Goal: Task Accomplishment & Management: Use online tool/utility

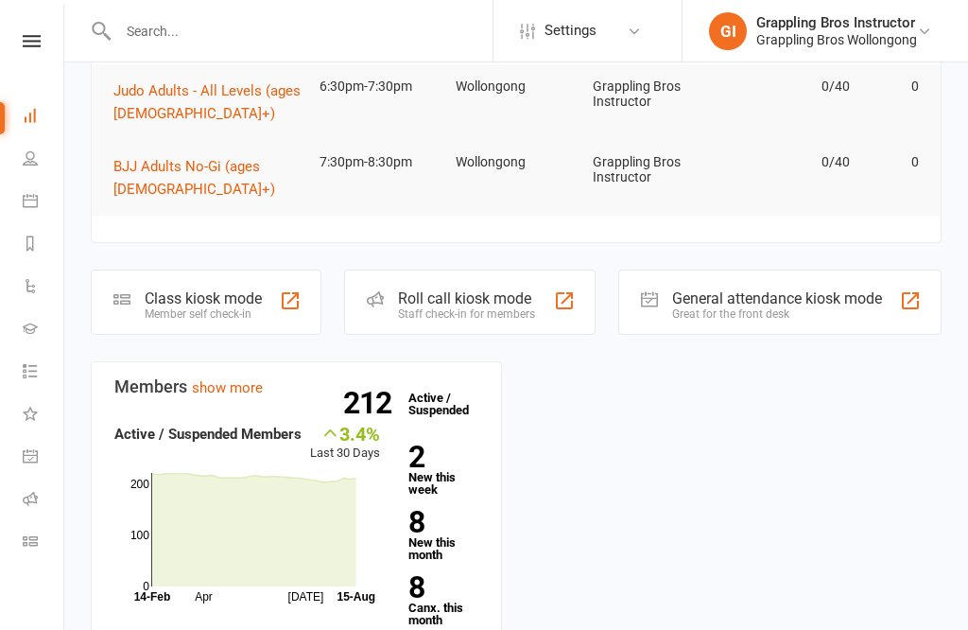
click at [32, 551] on link "Class check-in" at bounding box center [44, 543] width 43 height 43
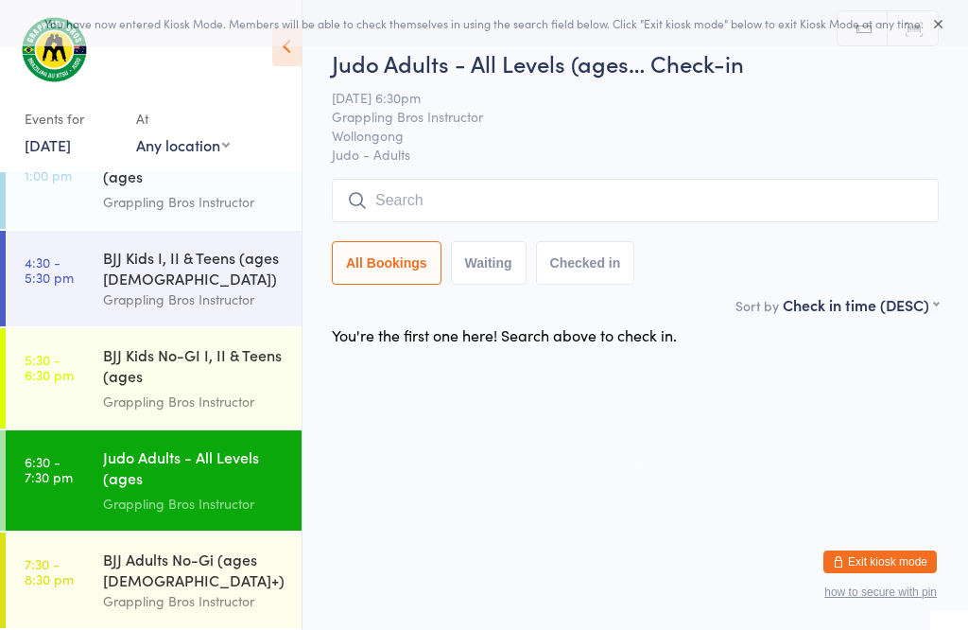
scroll to position [171, 0]
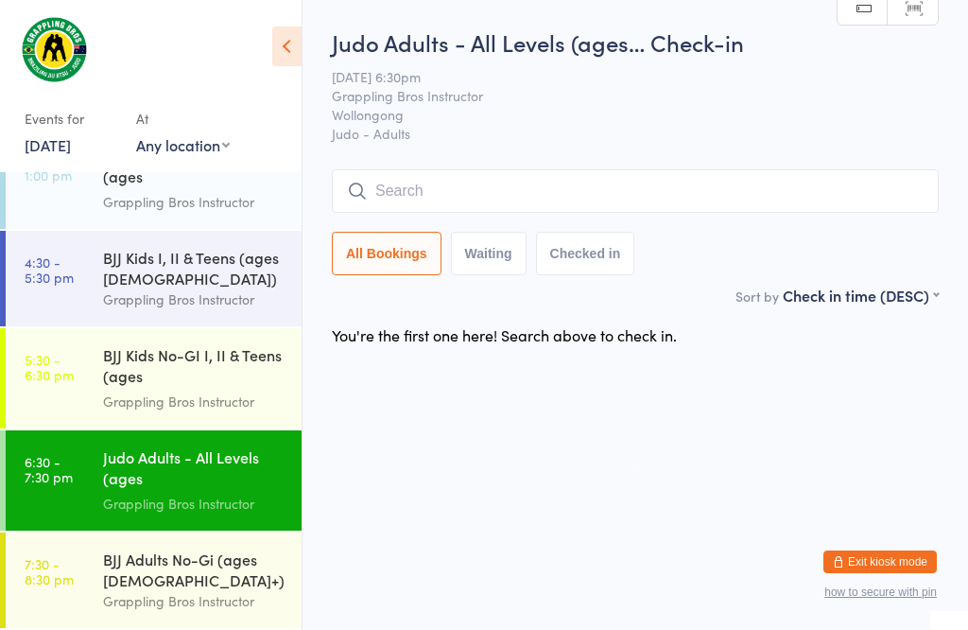
click at [656, 200] on input "search" at bounding box center [635, 190] width 607 height 43
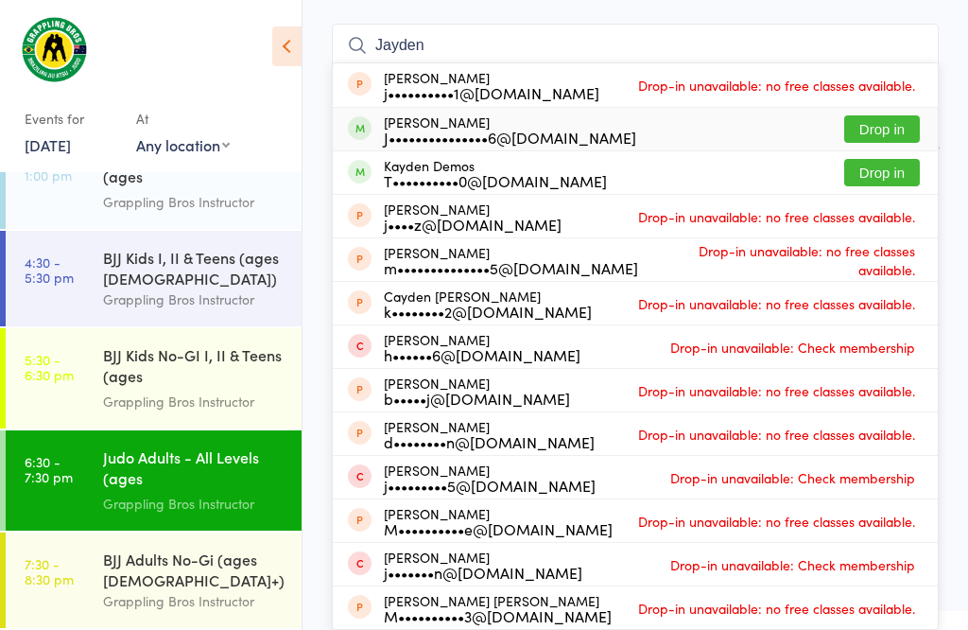
type input "Jayden"
click at [622, 108] on div "[PERSON_NAME] J•••••••••••••••6@[DOMAIN_NAME] Drop in" at bounding box center [635, 129] width 605 height 43
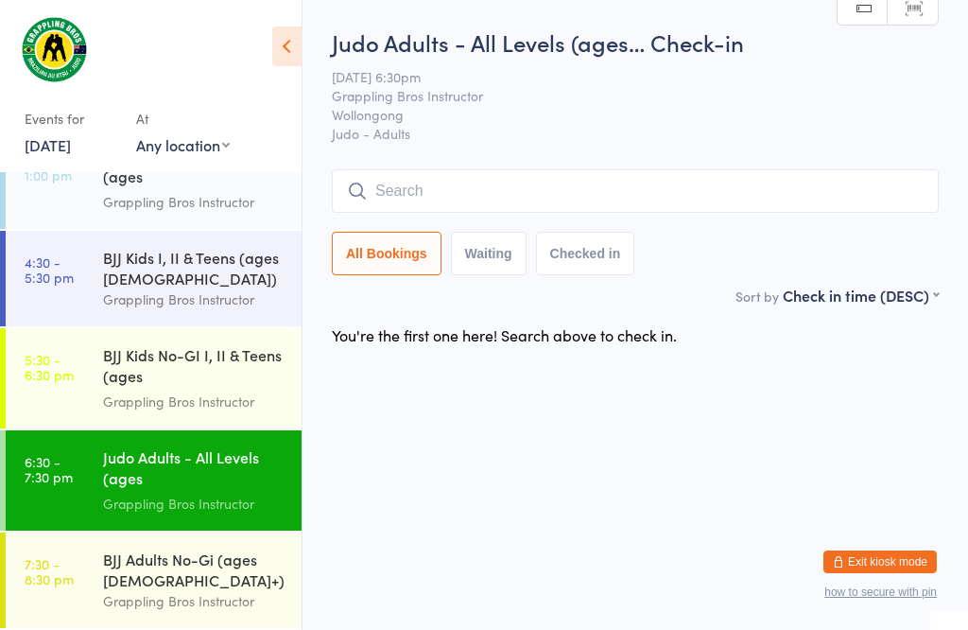
scroll to position [1, 0]
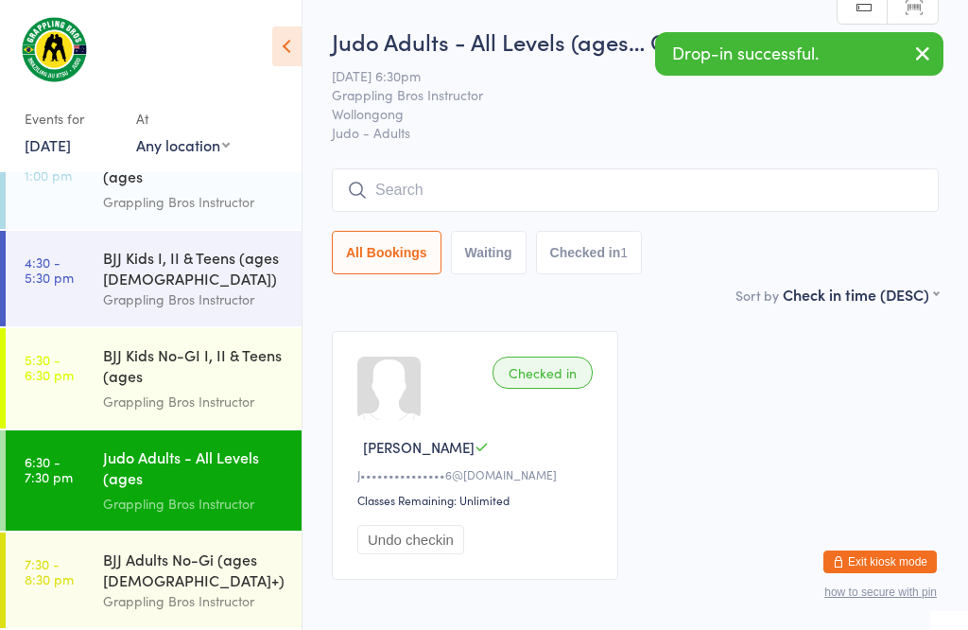
click at [768, 182] on input "search" at bounding box center [635, 189] width 607 height 43
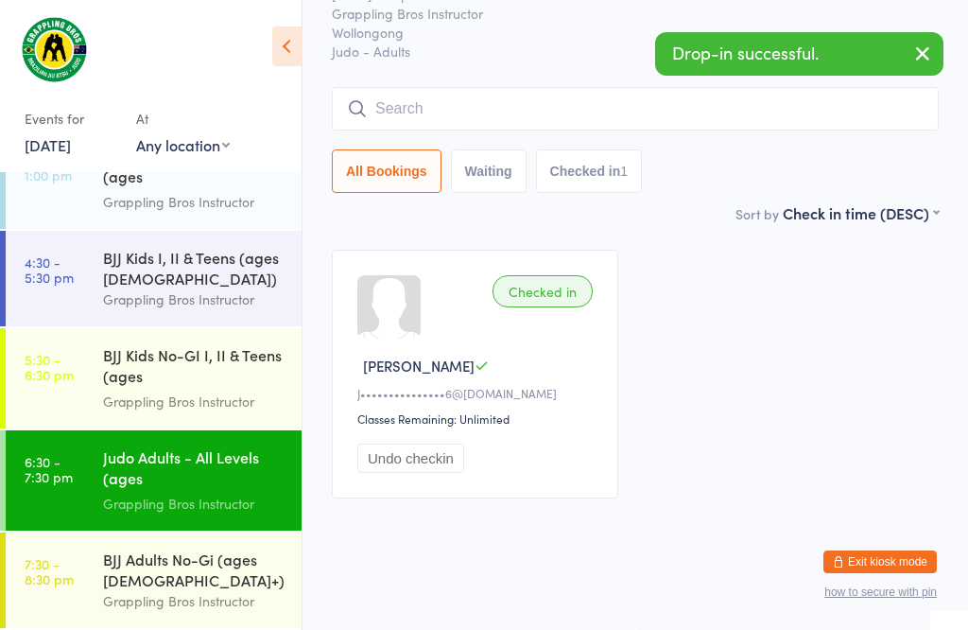
scroll to position [171, 0]
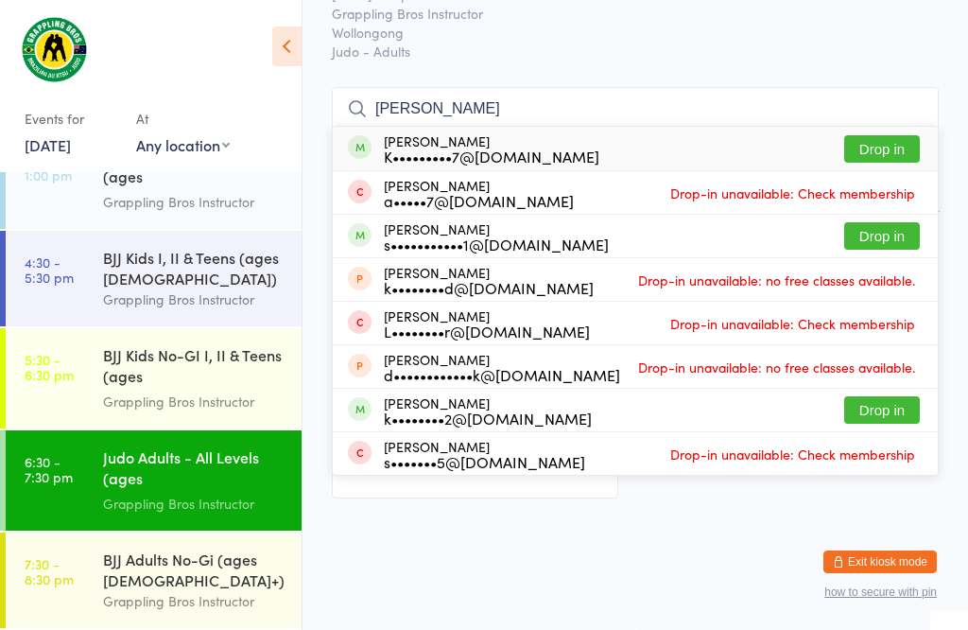
type input "[PERSON_NAME]"
click at [901, 135] on button "Drop in" at bounding box center [882, 148] width 76 height 27
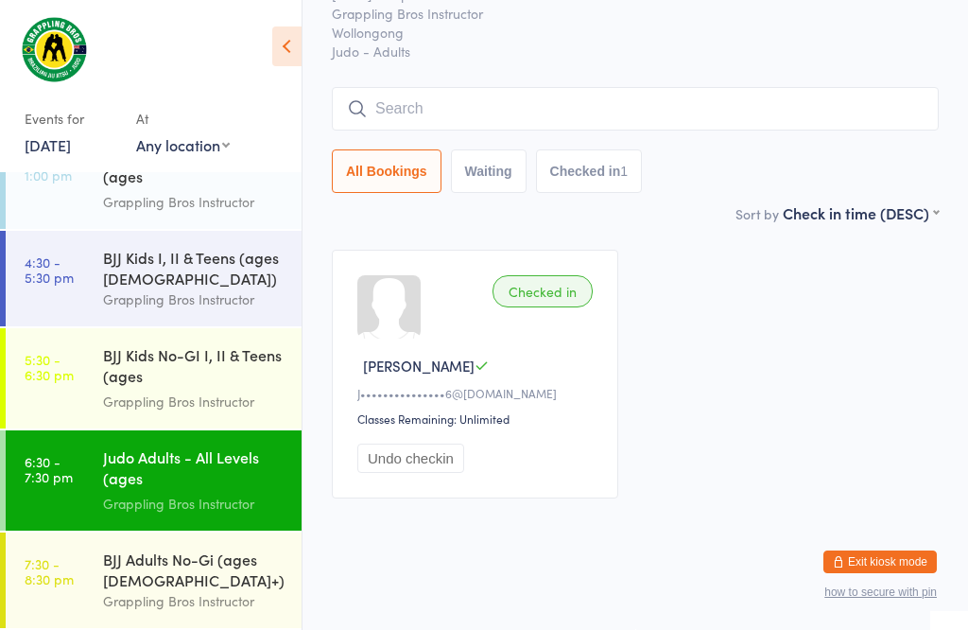
scroll to position [102, 0]
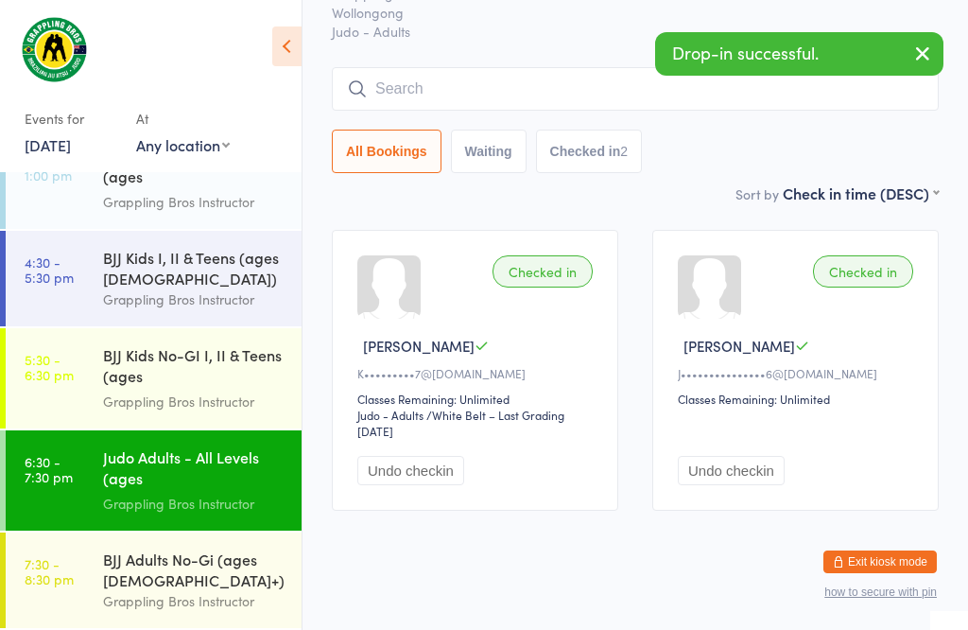
click at [159, 588] on div "BJJ Adults No-Gi (ages [DEMOGRAPHIC_DATA]+)" at bounding box center [194, 569] width 182 height 42
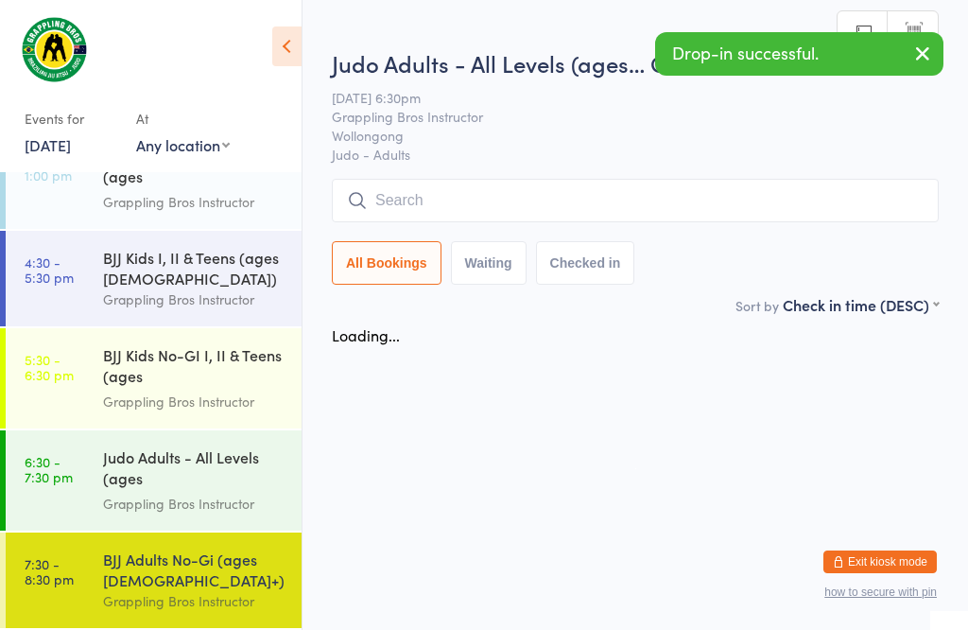
scroll to position [1, 0]
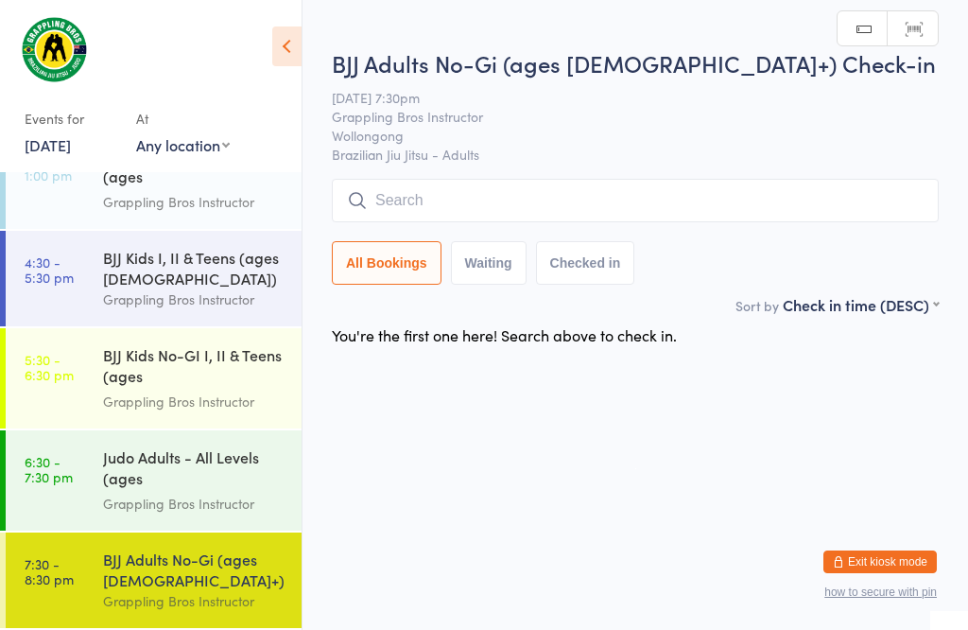
click at [470, 199] on input "search" at bounding box center [635, 200] width 607 height 43
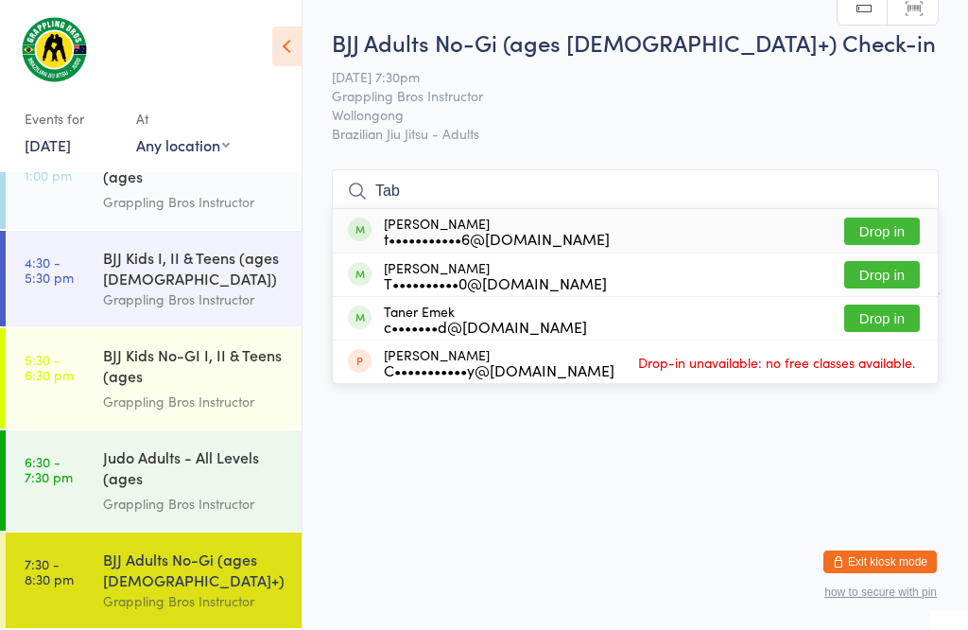
type input "Tab"
click at [873, 217] on button "Drop in" at bounding box center [882, 230] width 76 height 27
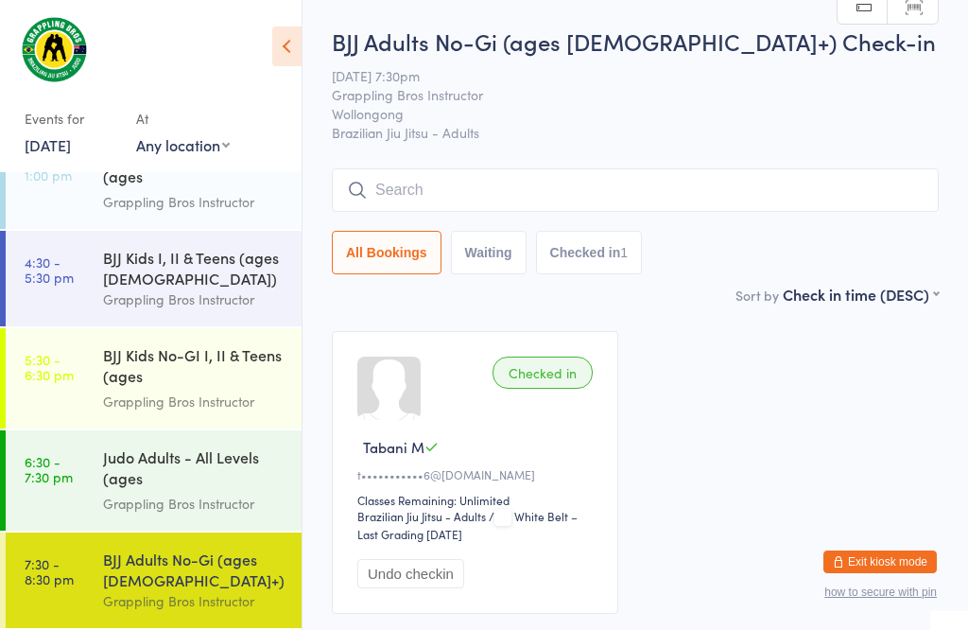
click at [449, 187] on input "search" at bounding box center [635, 189] width 607 height 43
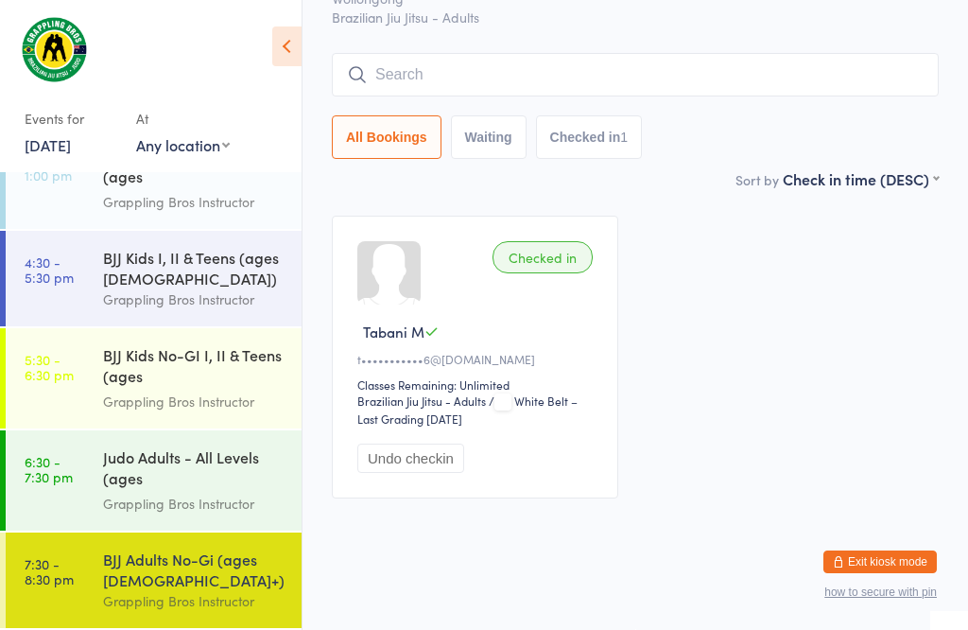
scroll to position [171, 0]
type input "[PERSON_NAME]"
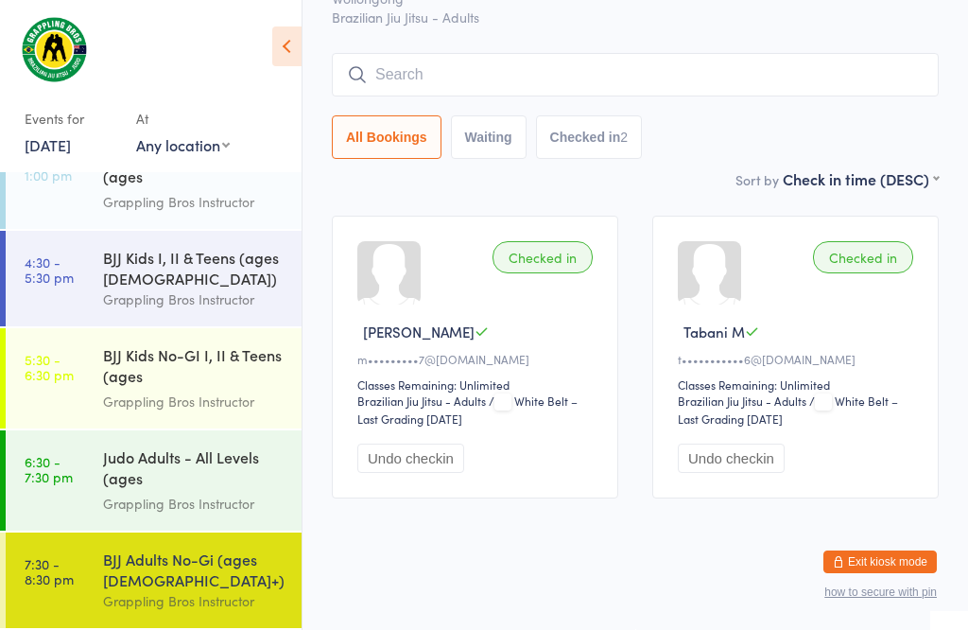
scroll to position [160, 0]
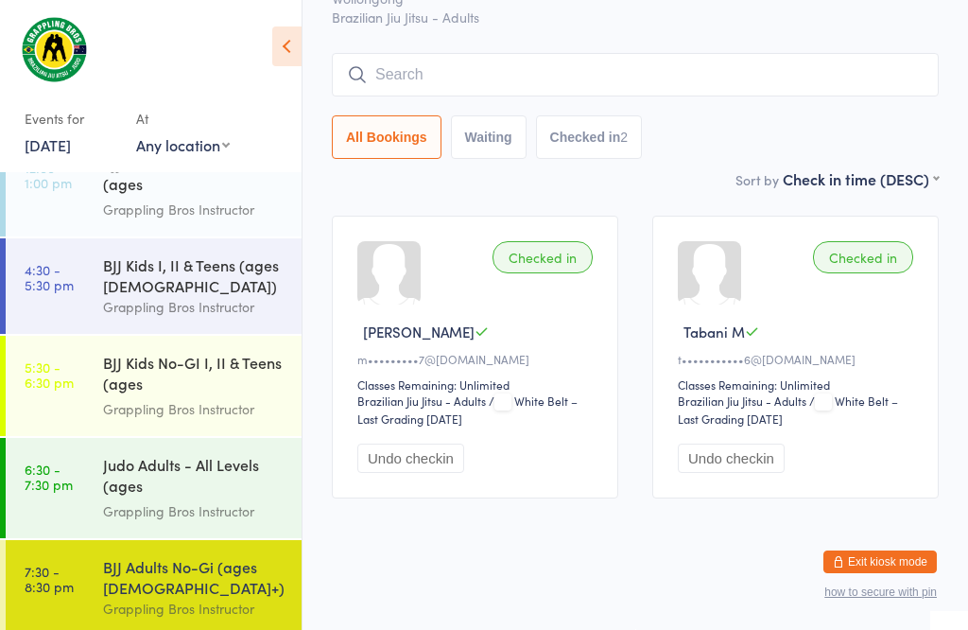
click at [167, 469] on div "Judo Adults - All Levels (ages [DEMOGRAPHIC_DATA]+)" at bounding box center [194, 477] width 182 height 46
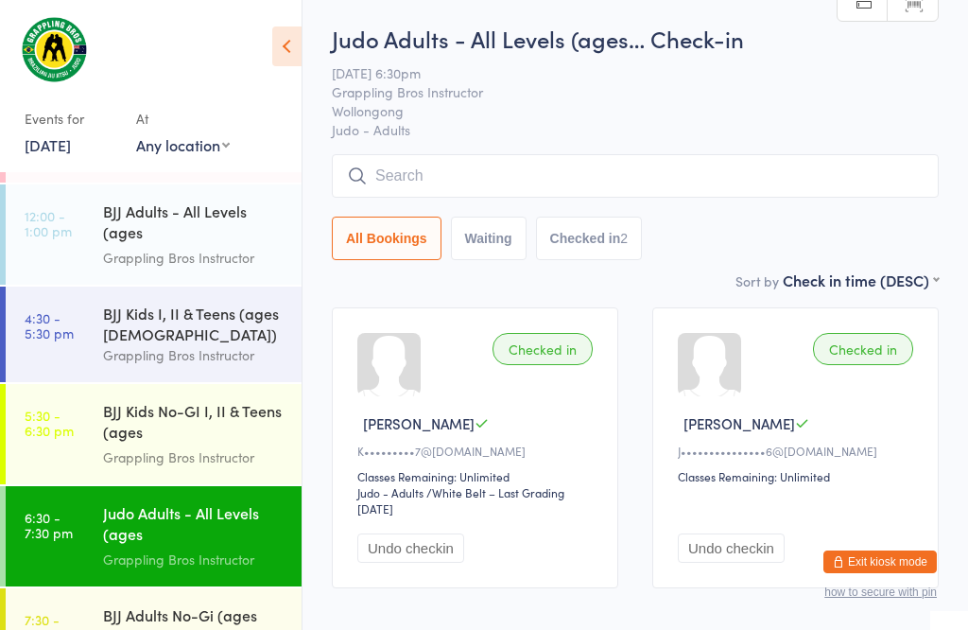
scroll to position [31, 0]
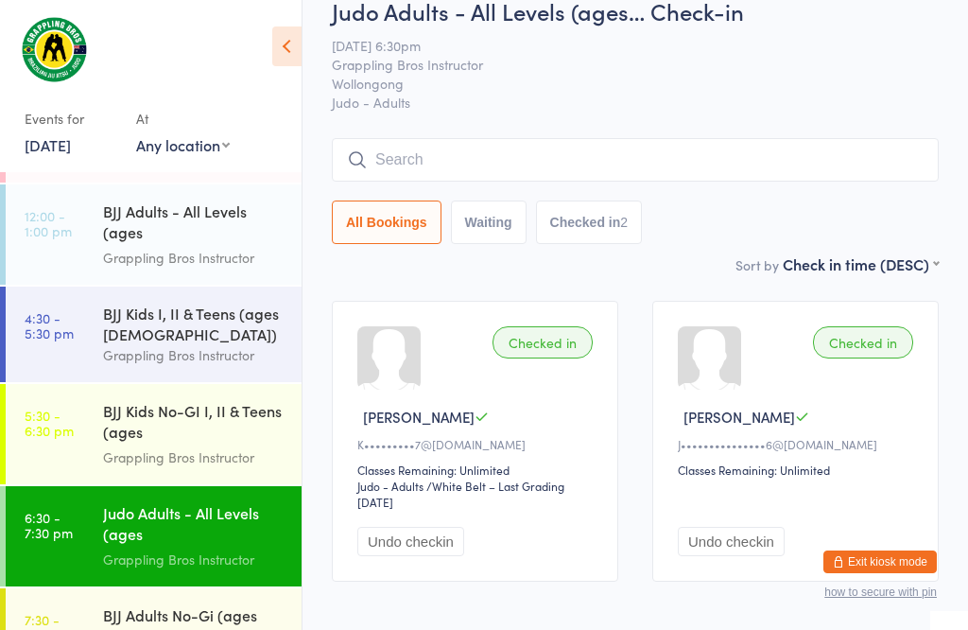
click at [436, 147] on input "search" at bounding box center [635, 159] width 607 height 43
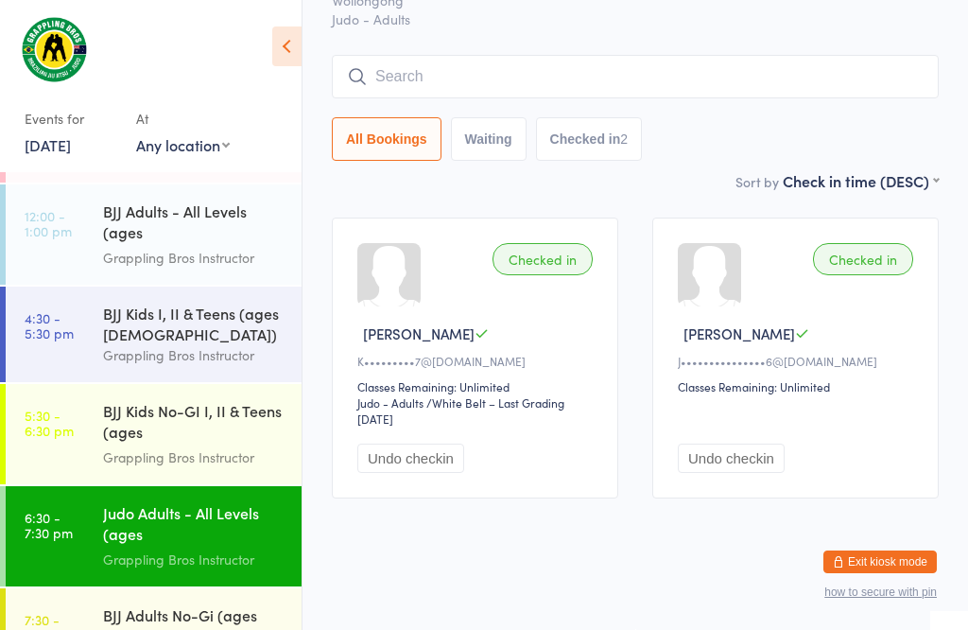
scroll to position [171, 0]
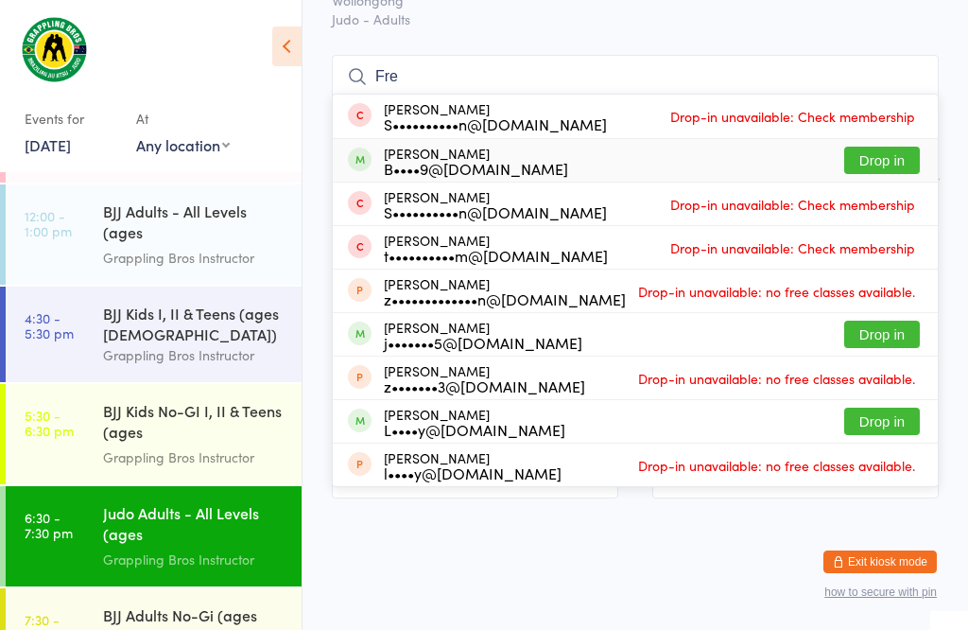
type input "Fre"
click at [879, 147] on button "Drop in" at bounding box center [882, 160] width 76 height 27
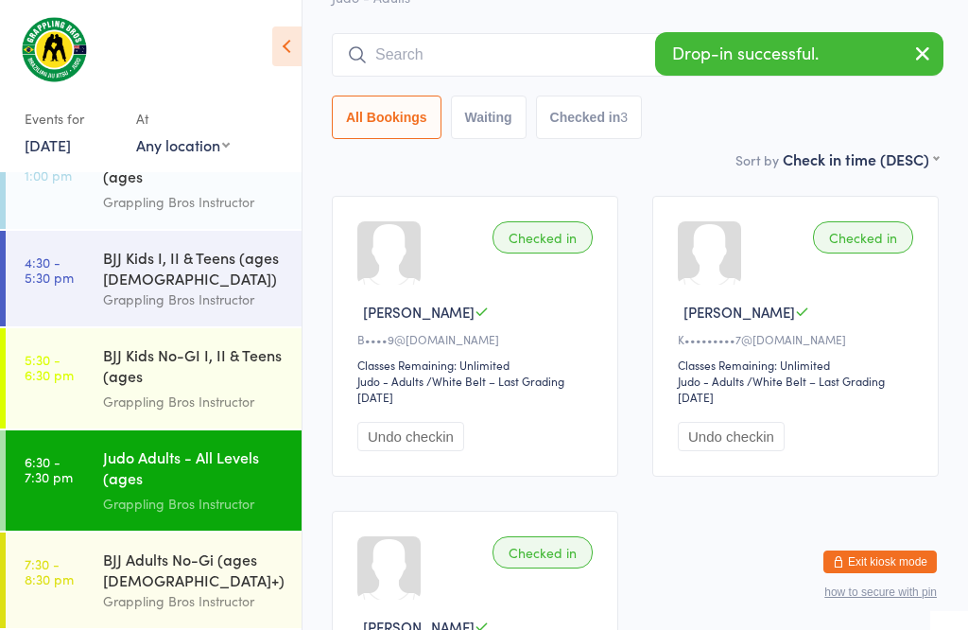
click at [151, 564] on div "BJJ Adults No-Gi (ages [DEMOGRAPHIC_DATA]+)" at bounding box center [194, 569] width 182 height 42
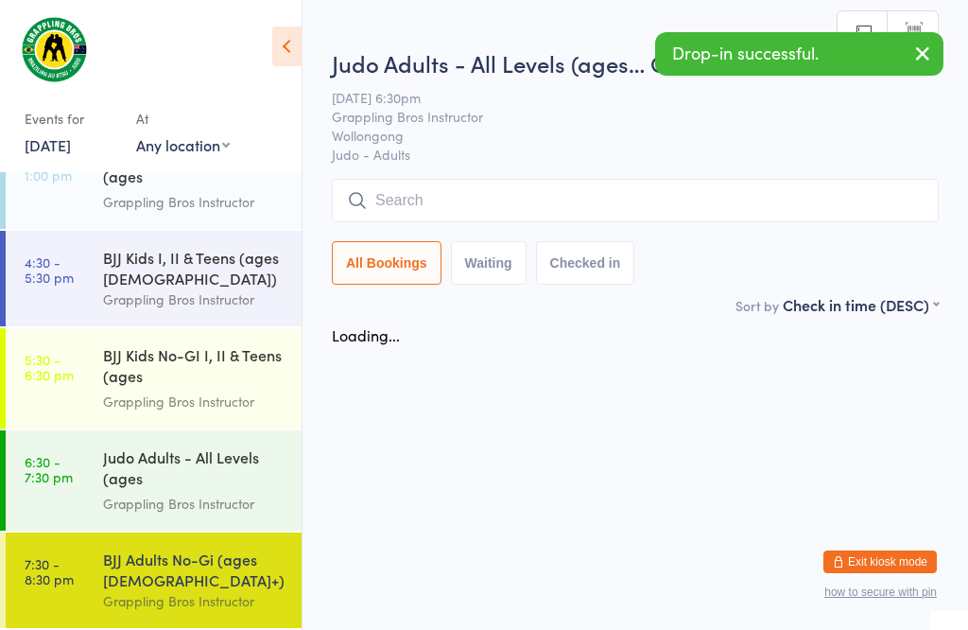
scroll to position [1, 0]
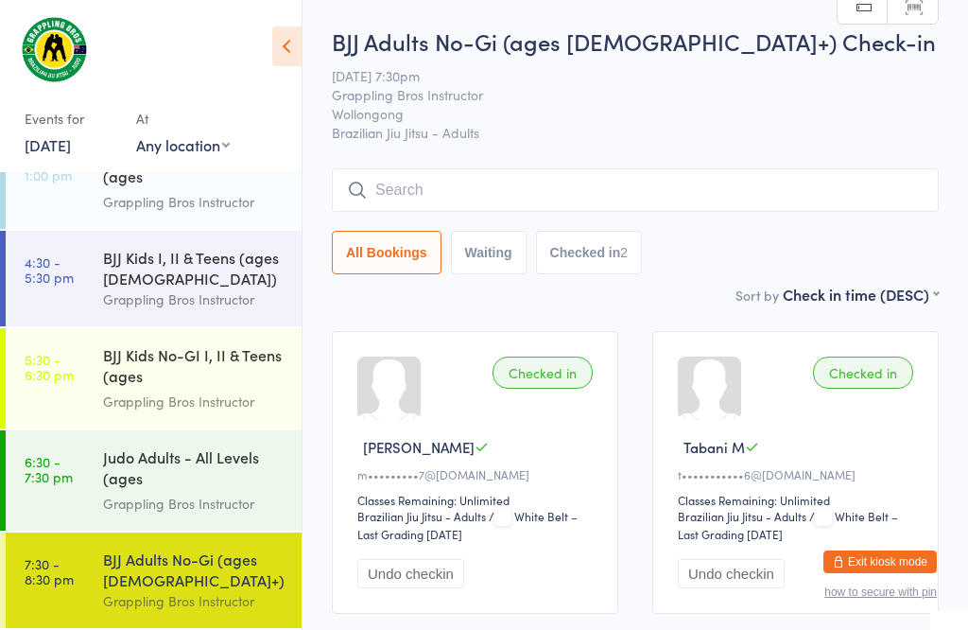
click at [130, 468] on div "Judo Adults - All Levels (ages [DEMOGRAPHIC_DATA]+)" at bounding box center [194, 469] width 182 height 46
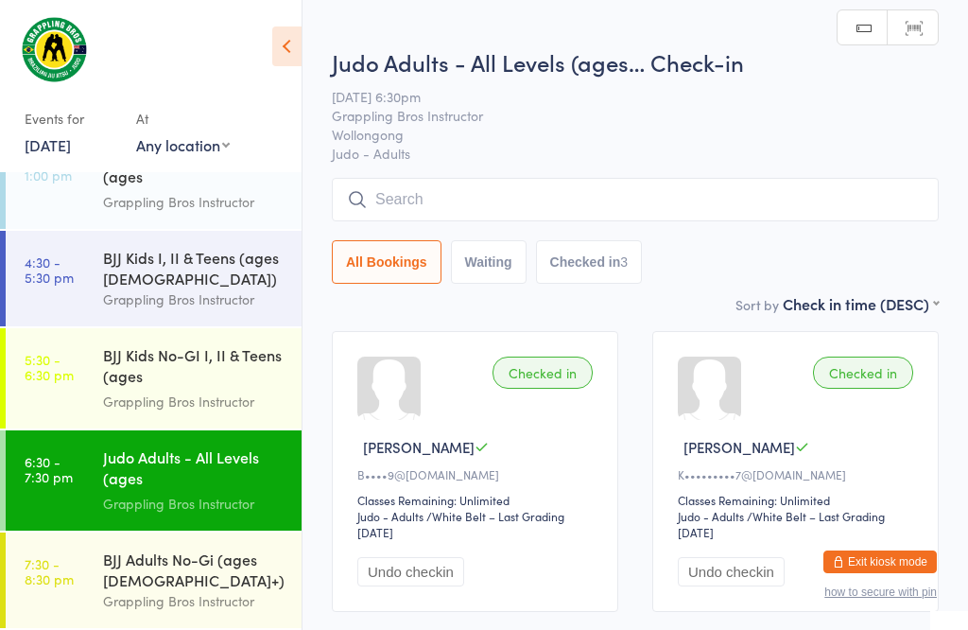
click at [471, 199] on input "search" at bounding box center [635, 199] width 607 height 43
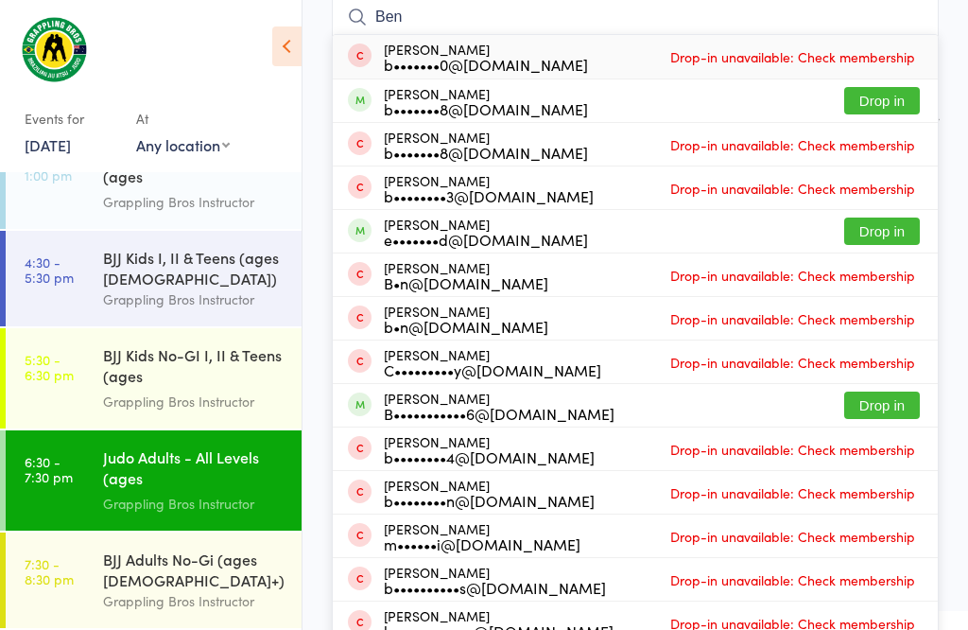
scroll to position [112, 0]
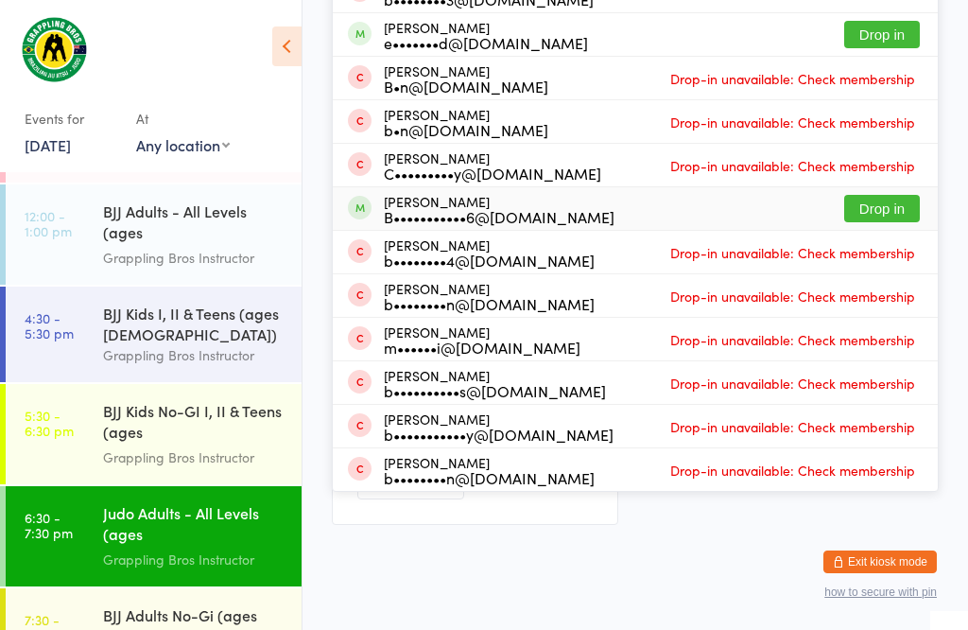
type input "Ben"
click at [884, 201] on button "Drop in" at bounding box center [882, 208] width 76 height 27
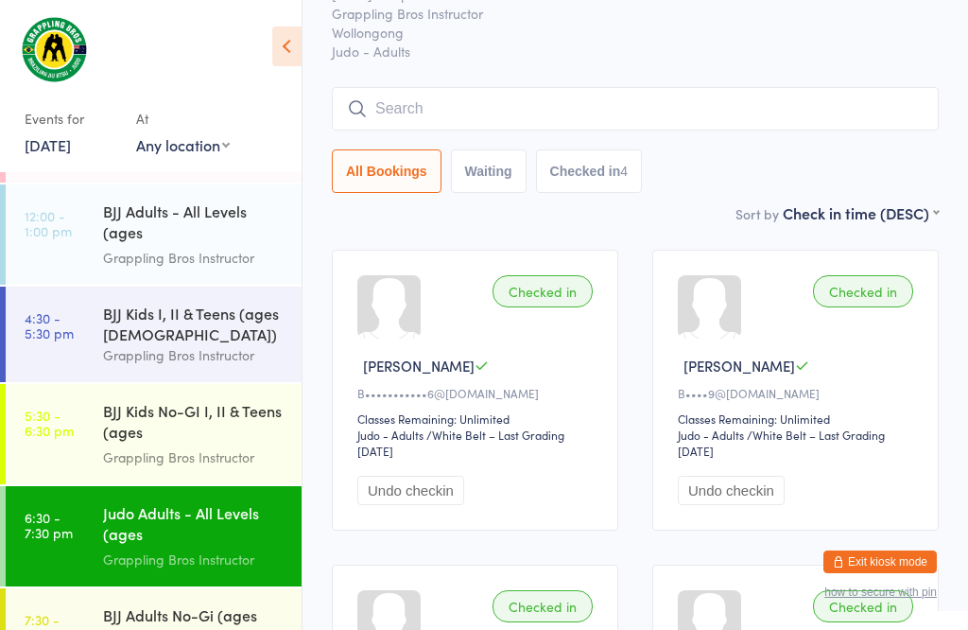
scroll to position [85, 0]
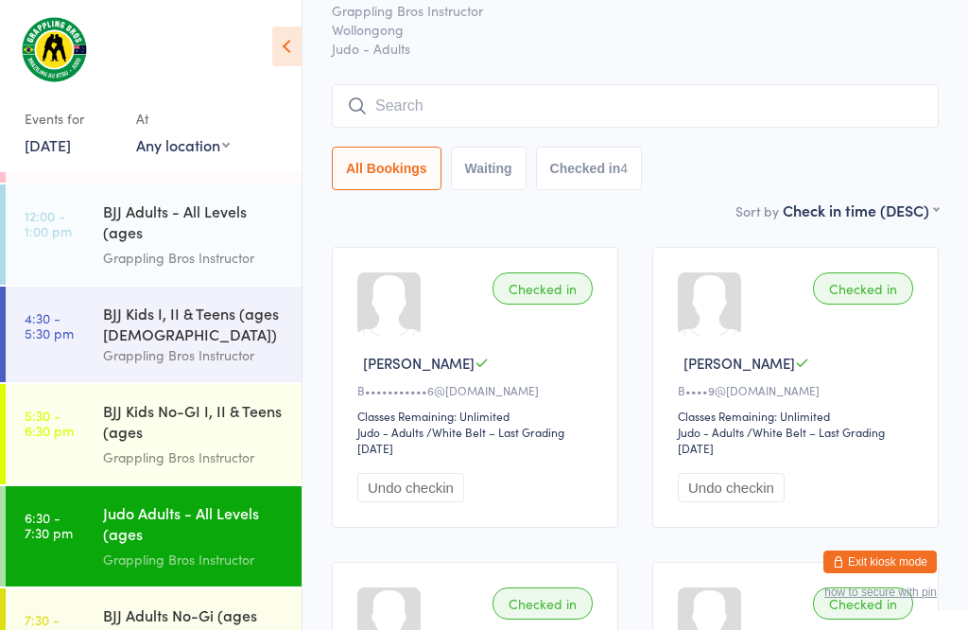
click at [807, 103] on input "search" at bounding box center [635, 105] width 607 height 43
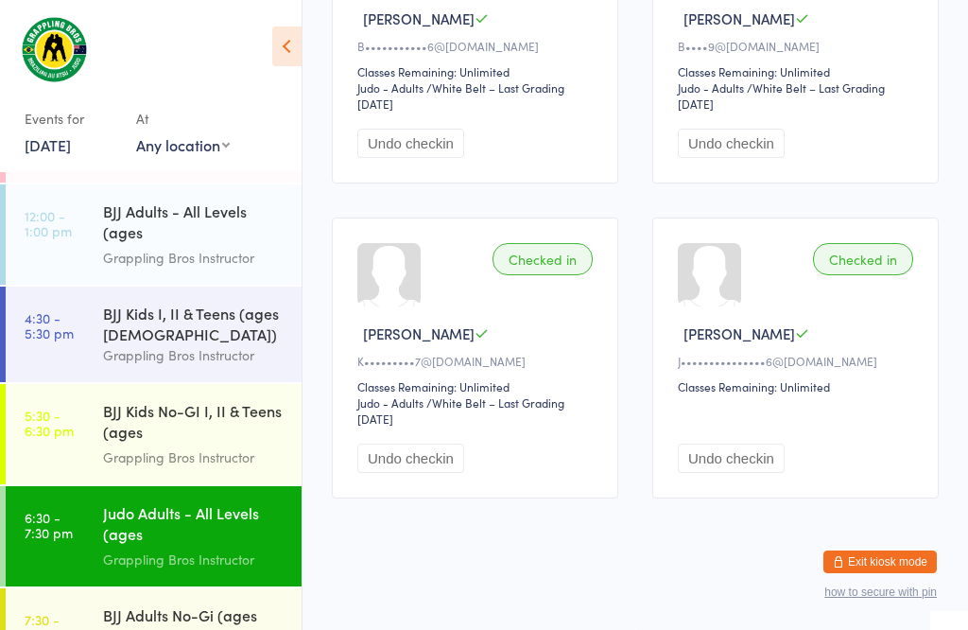
scroll to position [554, 0]
click at [197, 502] on div "Judo Adults - All Levels (ages [DEMOGRAPHIC_DATA]+)" at bounding box center [194, 525] width 182 height 46
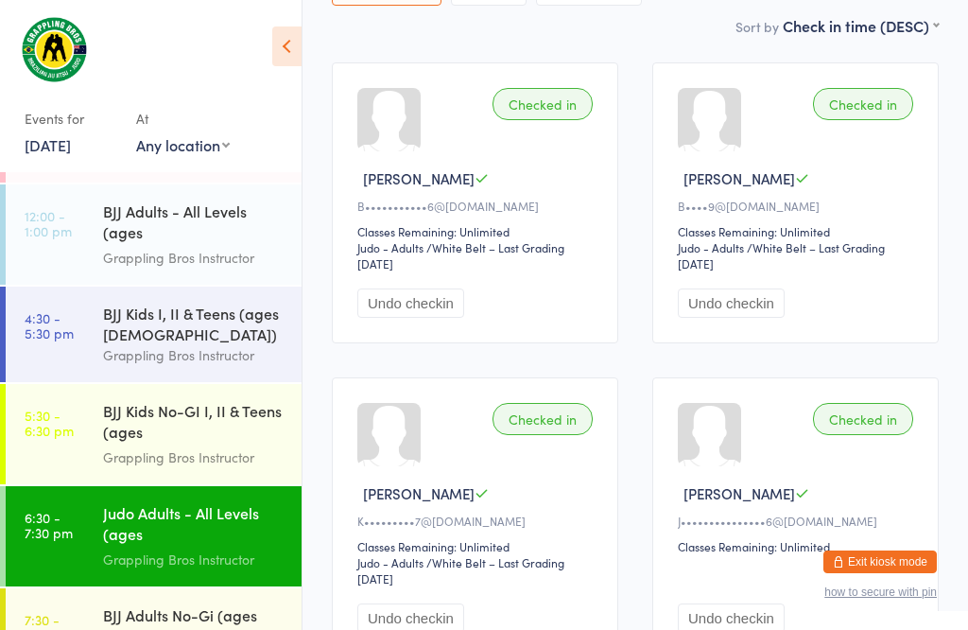
scroll to position [255, 0]
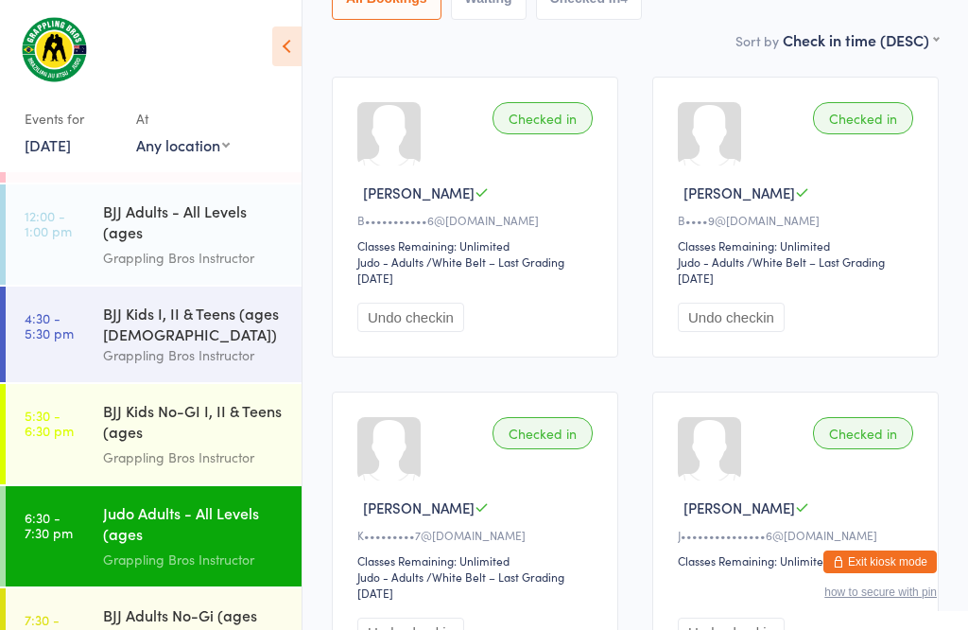
click at [188, 622] on div "BJJ Adults No-Gi (ages [DEMOGRAPHIC_DATA]+)" at bounding box center [194, 625] width 182 height 42
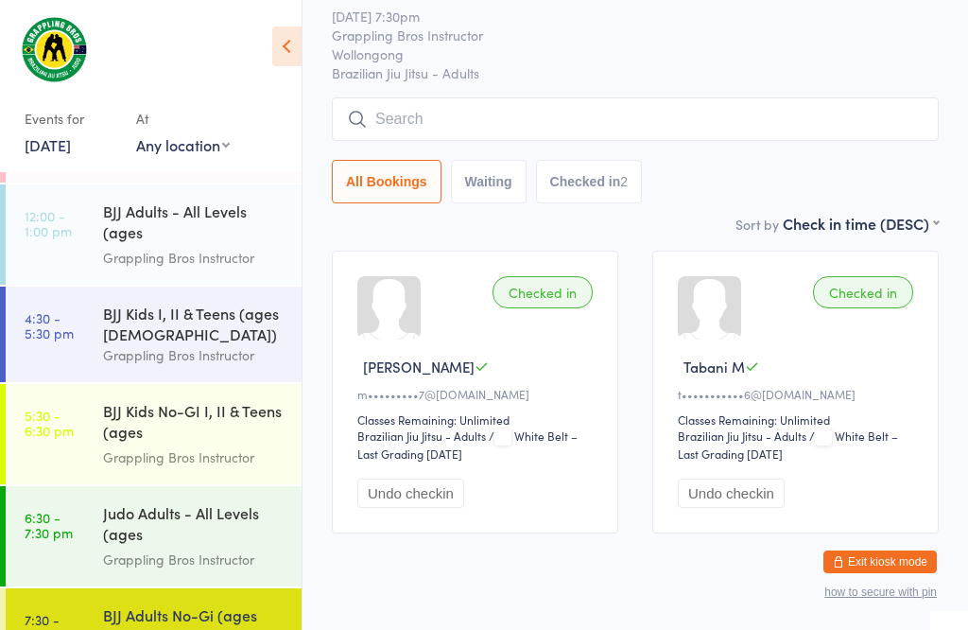
scroll to position [78, 0]
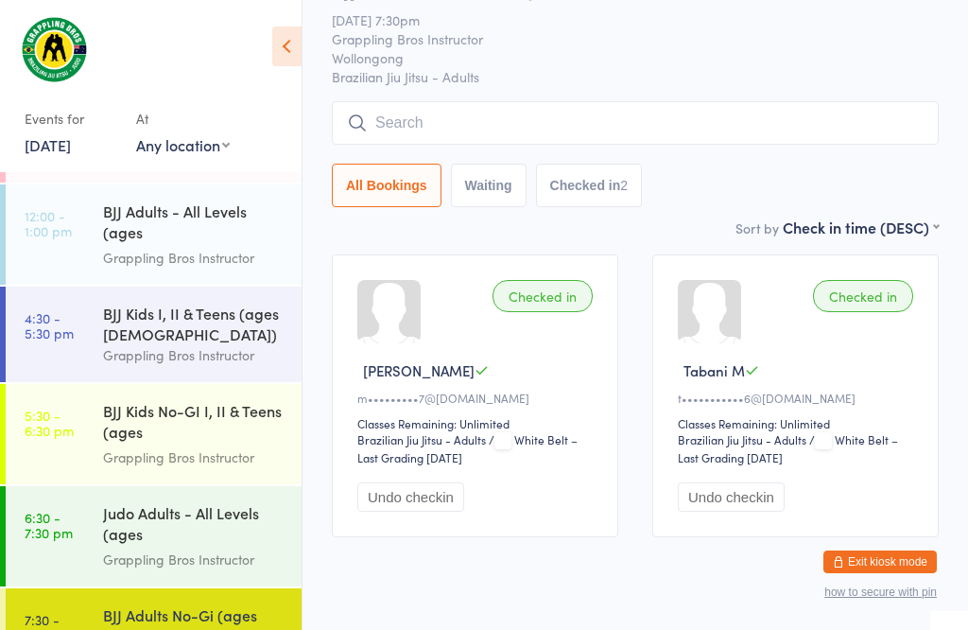
click at [175, 533] on div "Judo Adults - All Levels (ages [DEMOGRAPHIC_DATA]+)" at bounding box center [194, 525] width 182 height 46
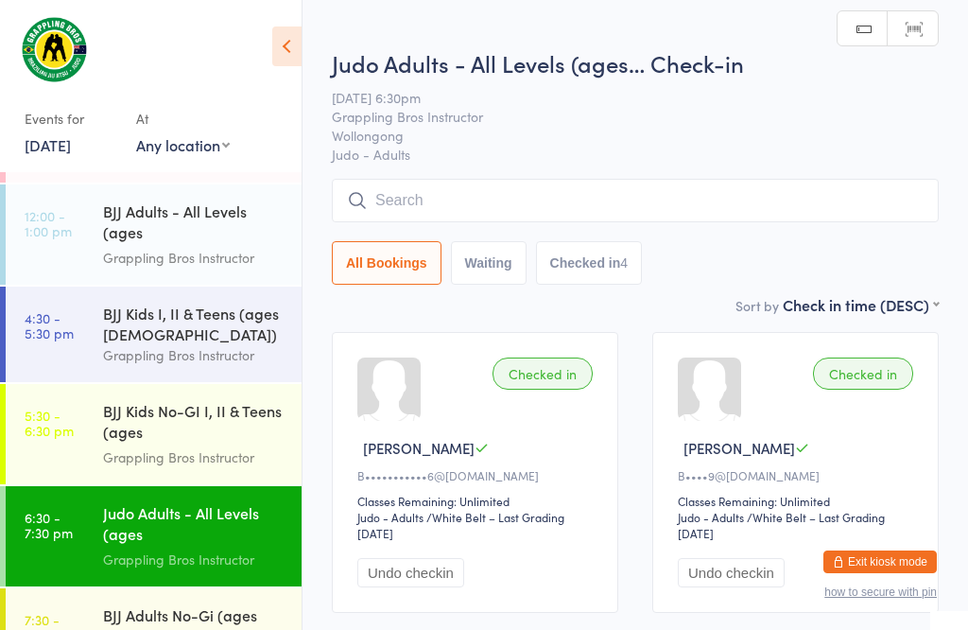
scroll to position [1, 0]
click at [694, 201] on input "search" at bounding box center [635, 199] width 607 height 43
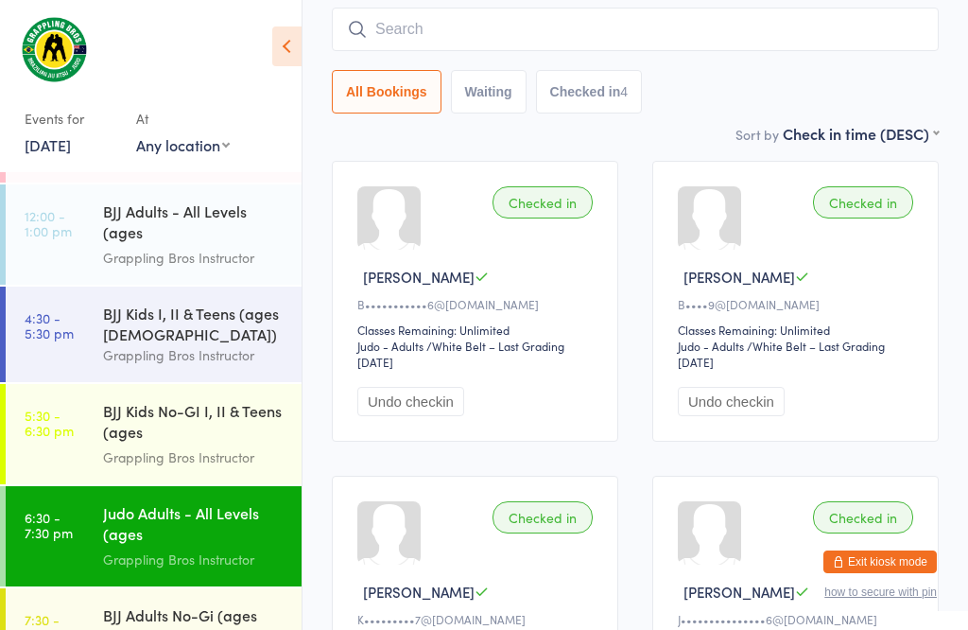
scroll to position [181, 0]
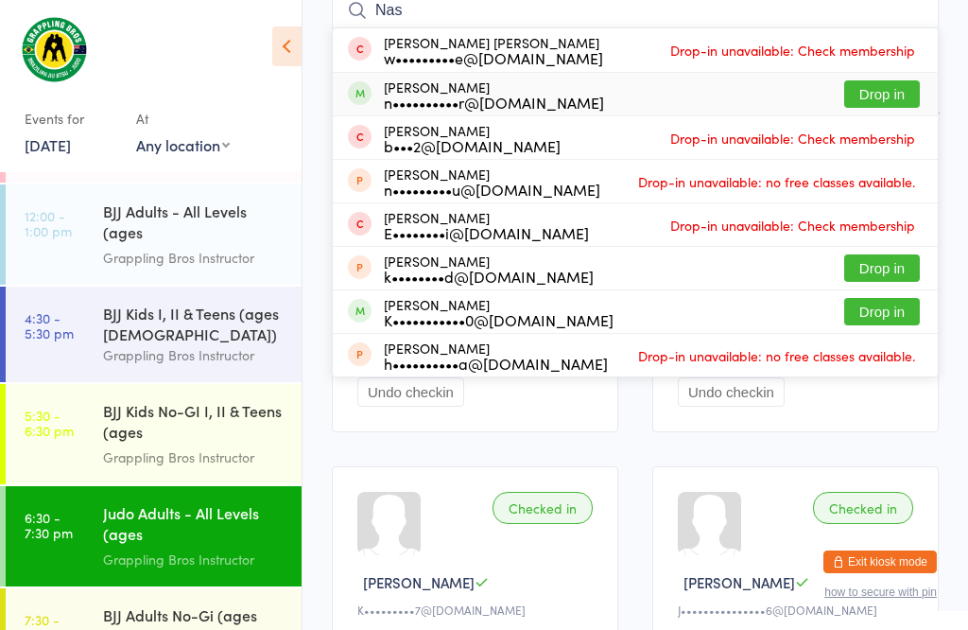
type input "Nas"
click at [893, 95] on button "Drop in" at bounding box center [882, 93] width 76 height 27
